Goal: Information Seeking & Learning: Learn about a topic

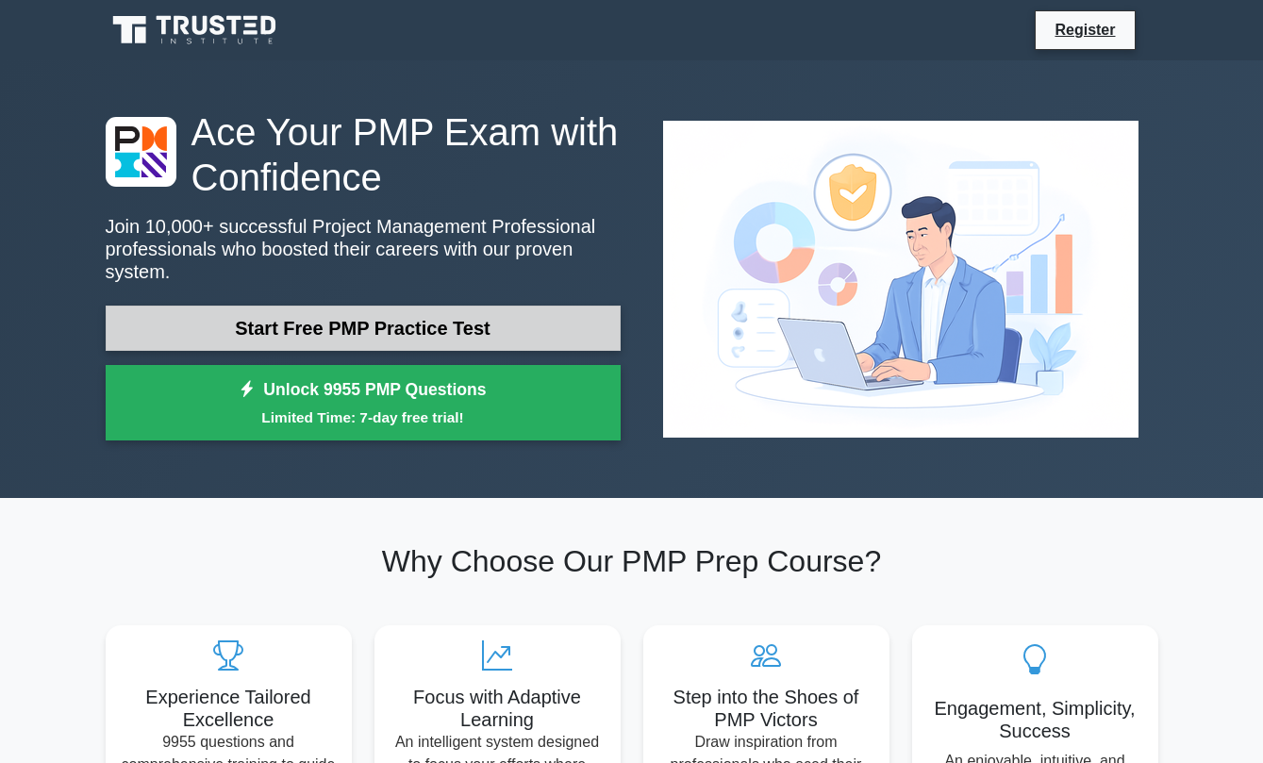
click at [305, 332] on link "Start Free PMP Practice Test" at bounding box center [363, 328] width 515 height 45
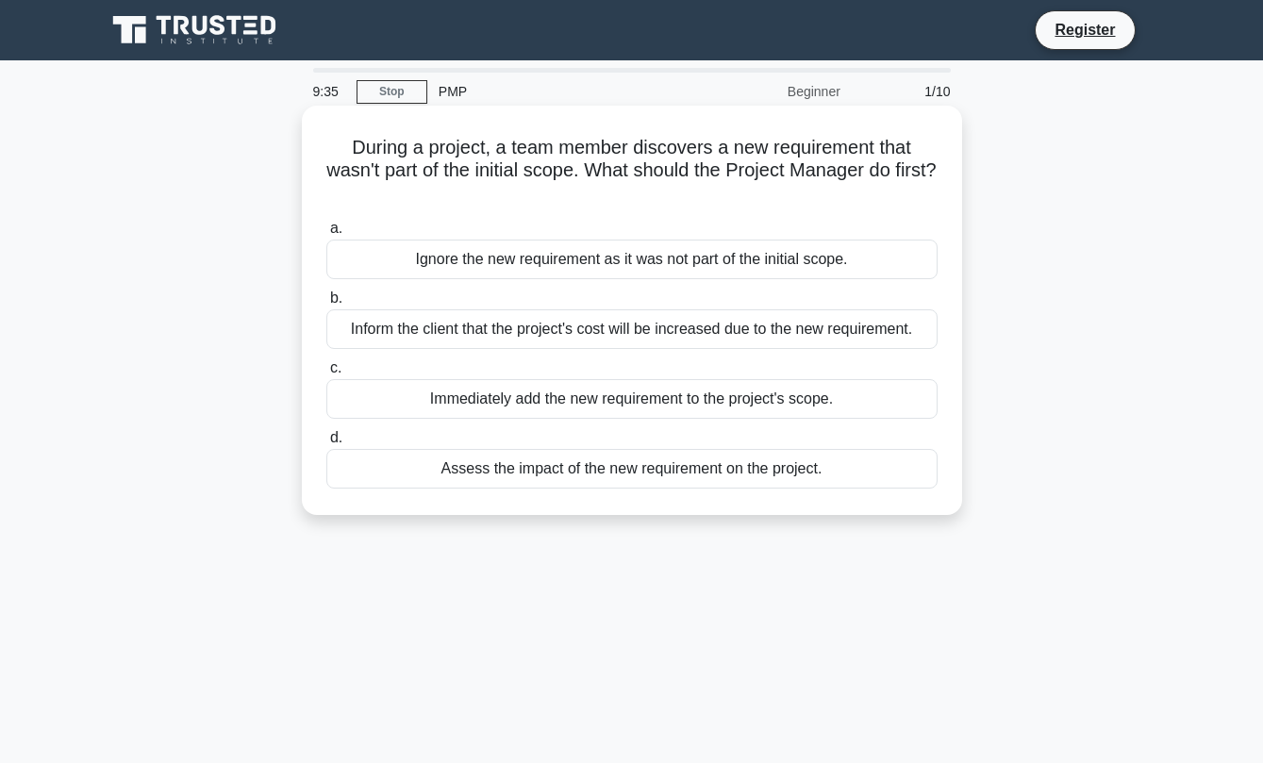
click at [538, 460] on div "Assess the impact of the new requirement on the project." at bounding box center [631, 469] width 611 height 40
click at [326, 444] on input "d. Assess the impact of the new requirement on the project." at bounding box center [326, 438] width 0 height 12
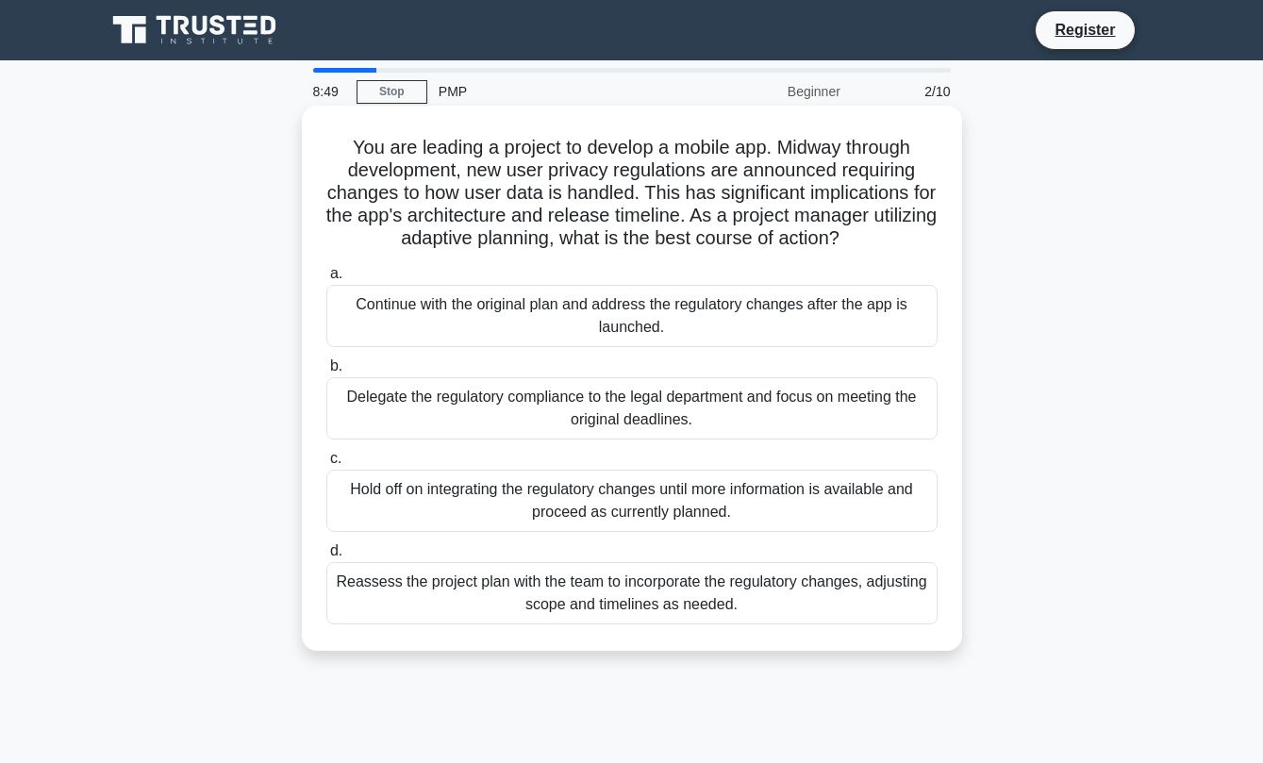
click at [558, 589] on div "Reassess the project plan with the team to incorporate the regulatory changes, …" at bounding box center [631, 593] width 611 height 62
click at [326, 557] on input "d. Reassess the project plan with the team to incorporate the regulatory change…" at bounding box center [326, 551] width 0 height 12
